Goal: Task Accomplishment & Management: Use online tool/utility

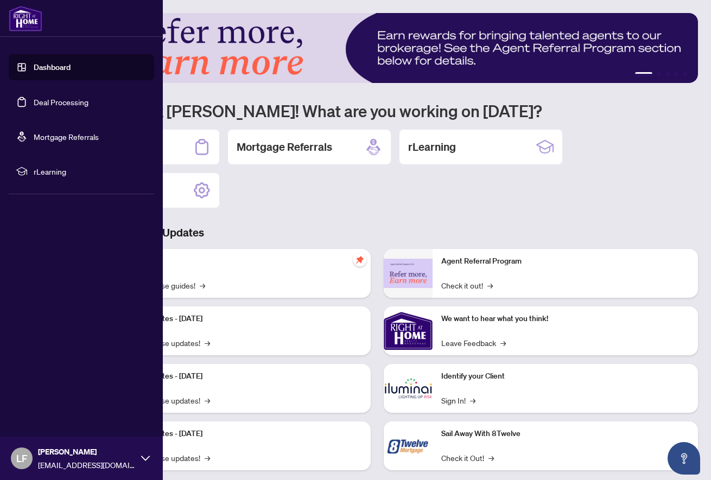
click at [54, 106] on link "Deal Processing" at bounding box center [61, 102] width 55 height 10
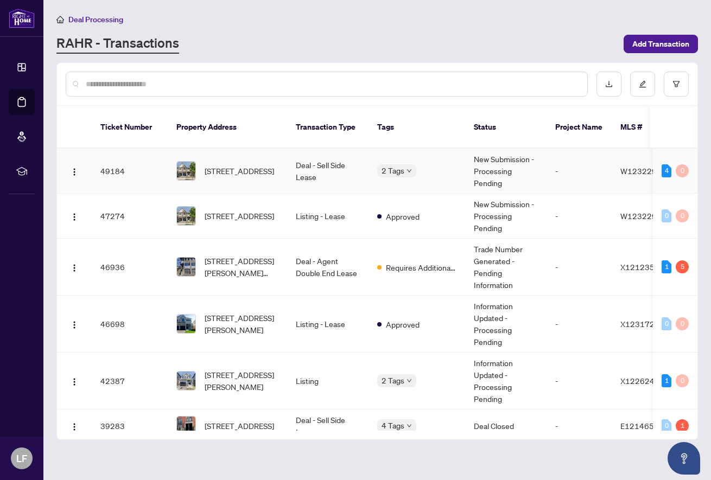
click at [312, 166] on td "Deal - Sell Side Lease" at bounding box center [327, 171] width 81 height 45
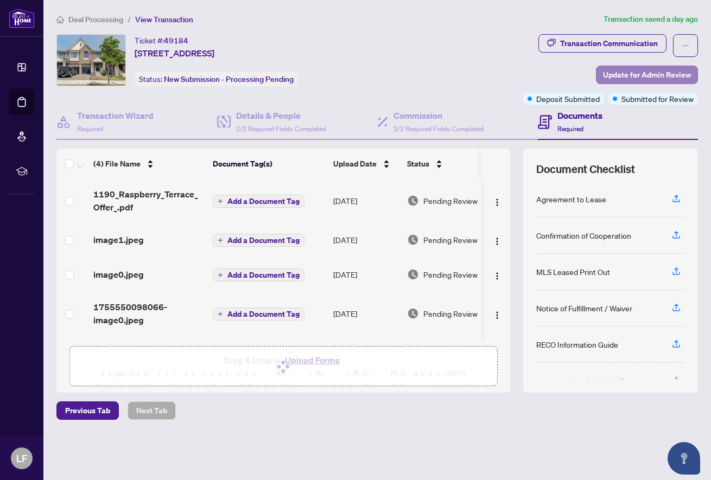
scroll to position [1, 0]
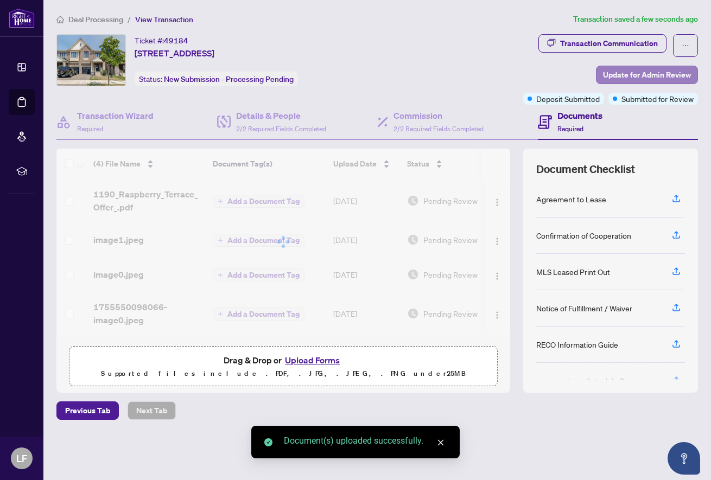
click at [638, 72] on span "Update for Admin Review" at bounding box center [647, 74] width 88 height 17
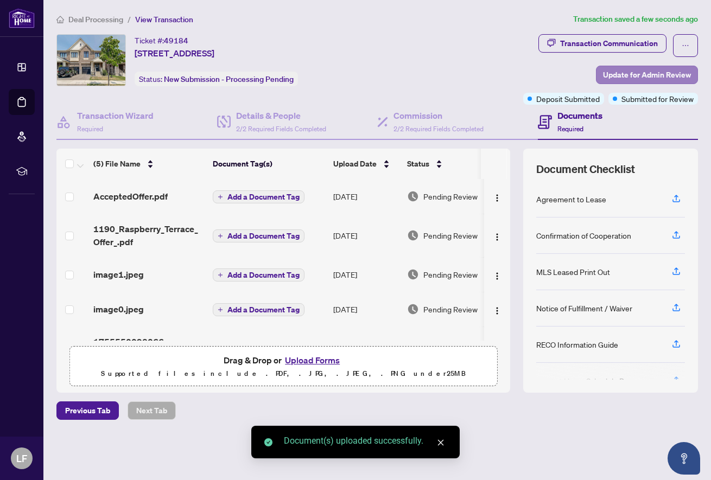
scroll to position [0, 0]
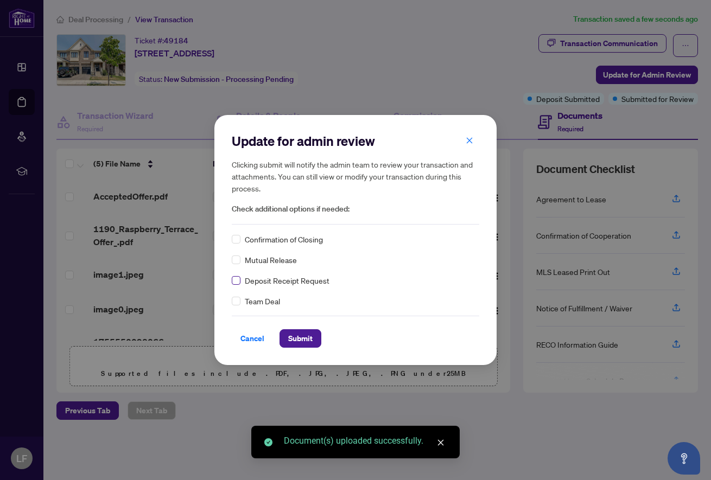
click at [238, 281] on span at bounding box center [236, 280] width 9 height 9
click at [300, 344] on span "Submit" at bounding box center [300, 338] width 24 height 17
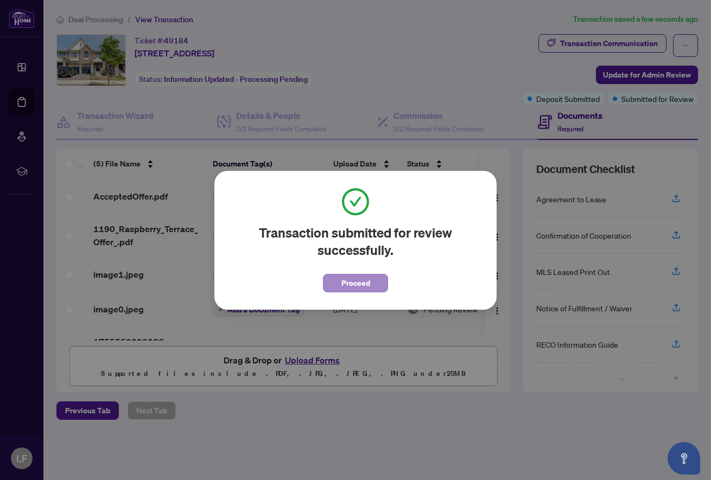
click at [367, 284] on span "Proceed" at bounding box center [355, 283] width 29 height 17
